Goal: Information Seeking & Learning: Learn about a topic

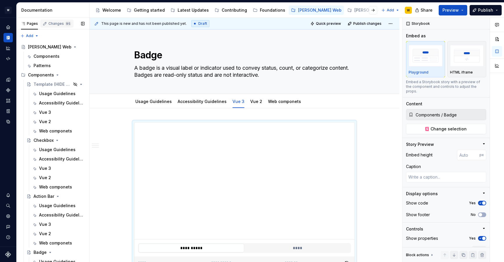
scroll to position [14, 0]
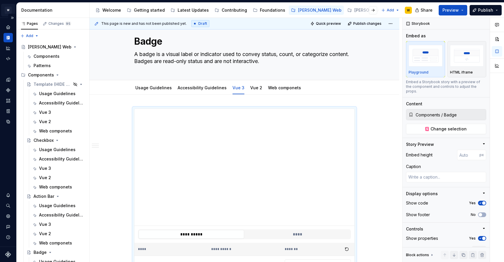
click at [7, 8] on html "W Watson W Design system data Documentation Accessibility guide for tree Page t…" at bounding box center [252, 131] width 504 height 262
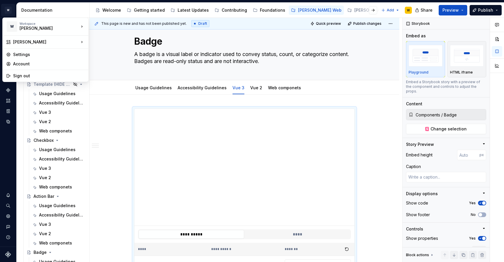
type textarea "*"
click at [24, 76] on div "Sign out" at bounding box center [49, 76] width 72 height 6
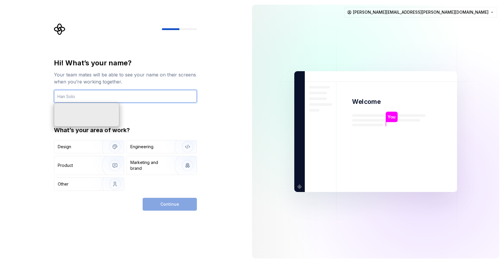
click at [77, 96] on input "text" at bounding box center [125, 96] width 143 height 13
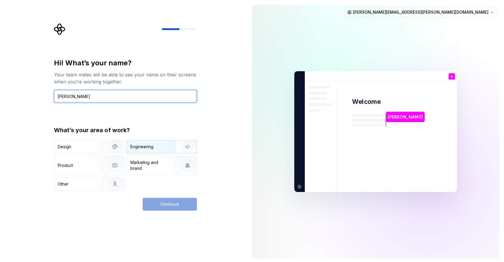
type input "[PERSON_NAME]"
click at [148, 147] on div "Engineering" at bounding box center [141, 147] width 23 height 6
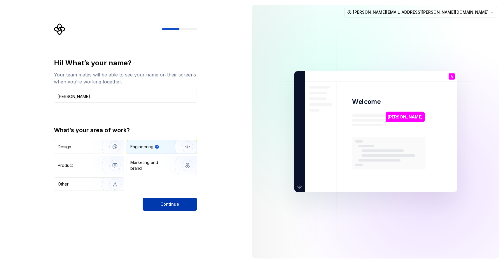
click at [174, 203] on span "Continue" at bounding box center [169, 204] width 19 height 6
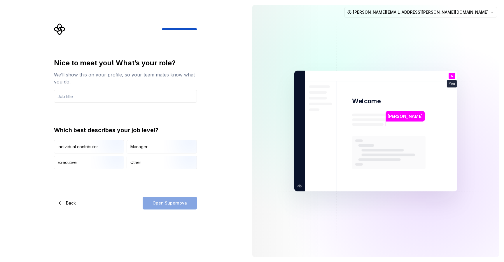
click at [176, 207] on div "Open Supernova" at bounding box center [170, 203] width 54 height 13
click at [87, 96] on input "text" at bounding box center [125, 96] width 143 height 13
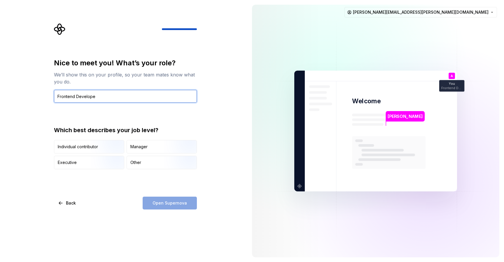
type input "Frontend Developer"
click at [119, 99] on input "Frontend Developer" at bounding box center [125, 96] width 143 height 13
click at [119, 99] on input "text" at bounding box center [125, 96] width 143 height 13
paste input "Frontend Developer"
type input "Frontend Developer"
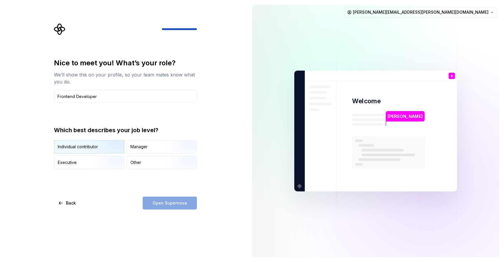
click at [88, 145] on div "Individual contributor" at bounding box center [78, 147] width 40 height 6
click at [161, 202] on span "Open Supernova" at bounding box center [170, 203] width 34 height 6
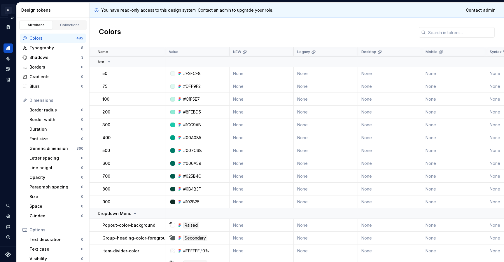
click at [9, 9] on html "[PERSON_NAME] A Design system data Design tokens All tokens Collections Colors …" at bounding box center [252, 131] width 504 height 262
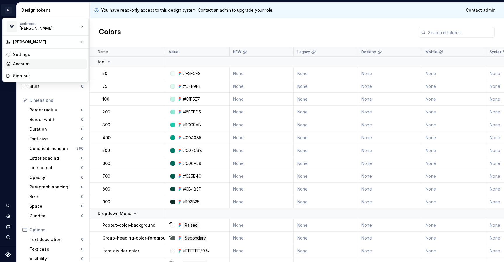
click at [23, 63] on div "Account" at bounding box center [49, 64] width 72 height 6
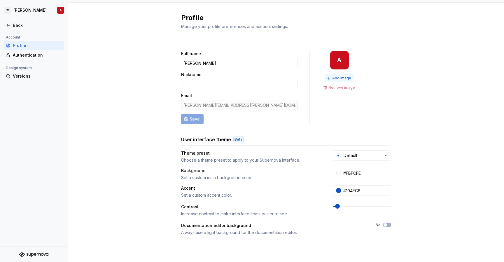
click at [340, 77] on span "Add image" at bounding box center [341, 78] width 19 height 5
click at [14, 27] on div "Back" at bounding box center [37, 25] width 49 height 6
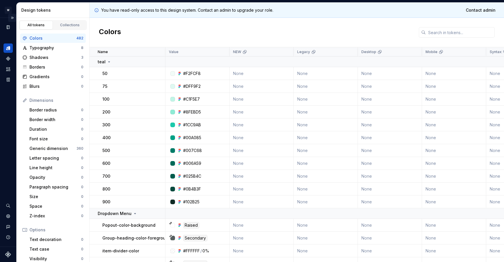
click at [13, 16] on button "Expand sidebar" at bounding box center [12, 18] width 8 height 8
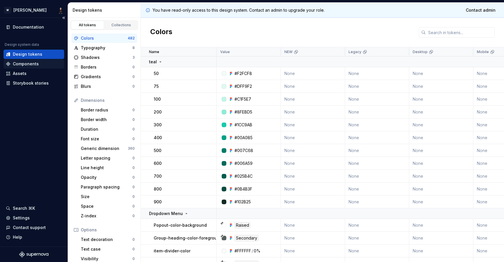
click at [37, 65] on div "Components" at bounding box center [26, 64] width 26 height 6
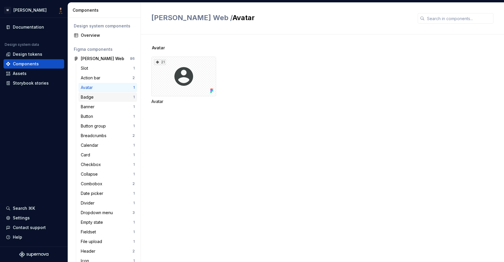
click at [96, 100] on div "Badge" at bounding box center [107, 97] width 53 height 6
click at [181, 76] on div "24" at bounding box center [183, 77] width 65 height 40
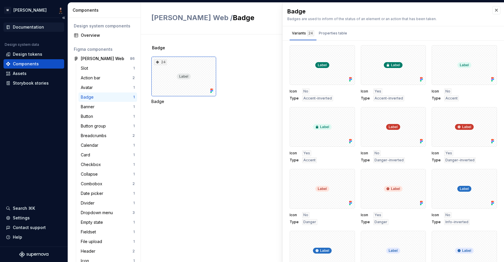
click at [30, 27] on div "Documentation" at bounding box center [28, 27] width 31 height 6
